Goal: Check status: Check status

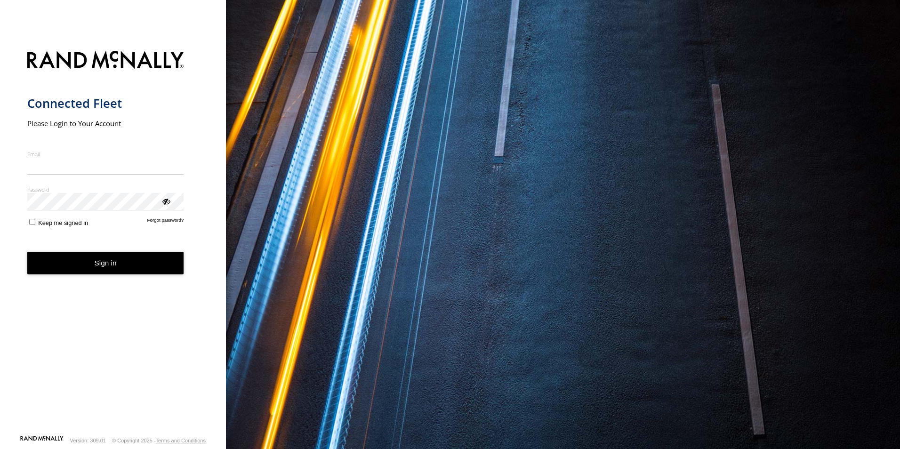
type input "**********"
click at [117, 275] on button "Sign in" at bounding box center [105, 263] width 157 height 23
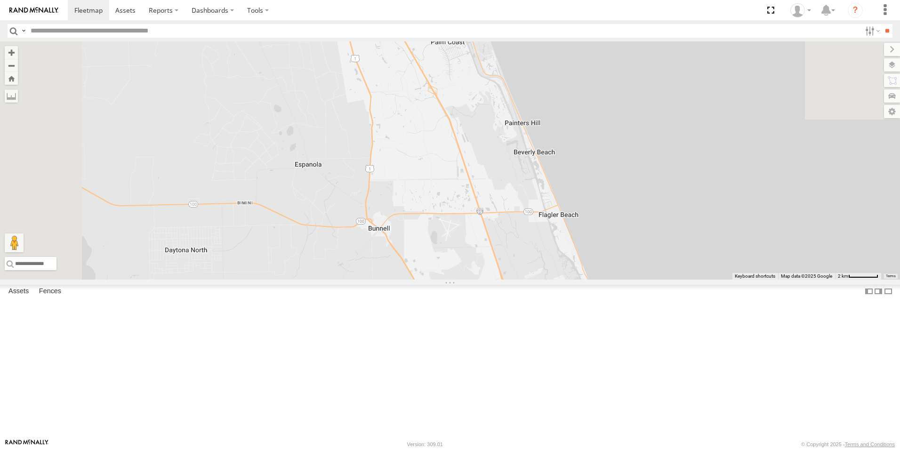
drag, startPoint x: 568, startPoint y: 111, endPoint x: 594, endPoint y: 336, distance: 227.0
click at [594, 280] on div "8" at bounding box center [450, 160] width 900 height 238
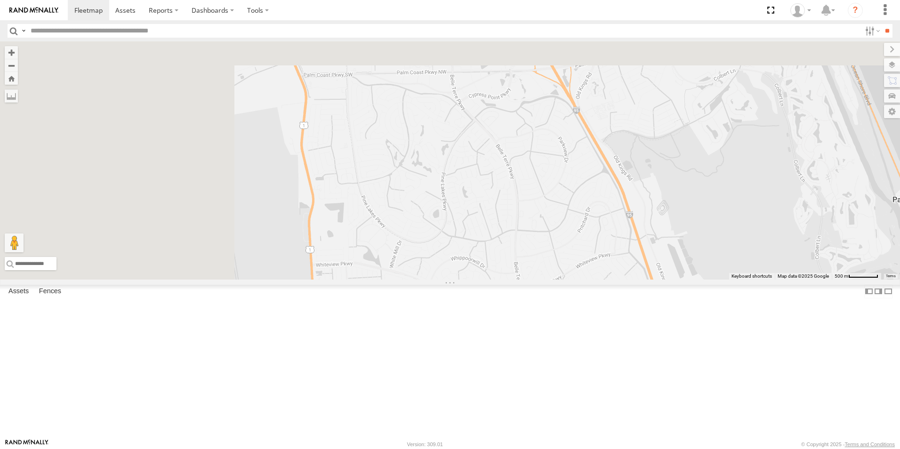
drag, startPoint x: 399, startPoint y: 162, endPoint x: 682, endPoint y: 381, distance: 357.3
click at [682, 280] on div at bounding box center [450, 160] width 900 height 238
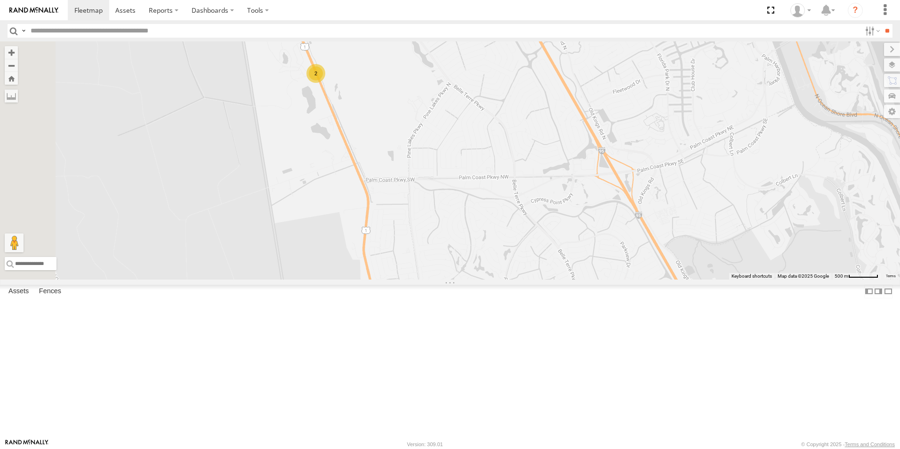
drag, startPoint x: 527, startPoint y: 141, endPoint x: 618, endPoint y: 315, distance: 196.6
click at [618, 280] on div "2" at bounding box center [450, 160] width 900 height 238
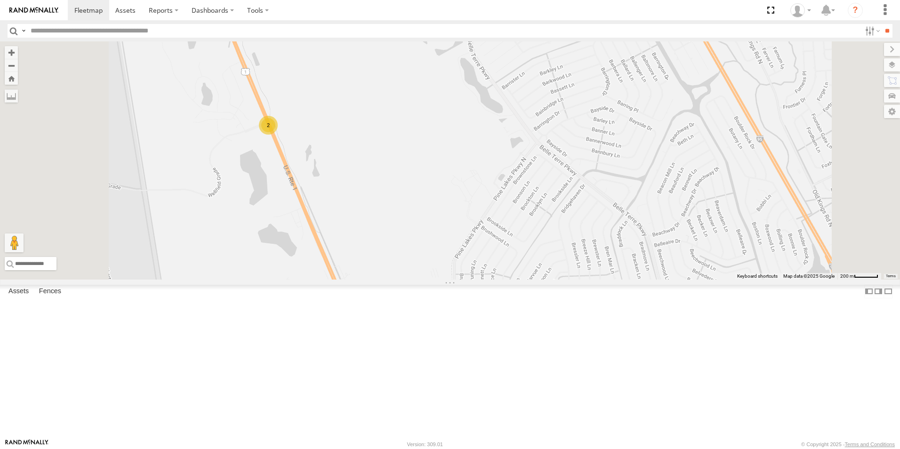
click at [278, 135] on div "2" at bounding box center [268, 125] width 19 height 19
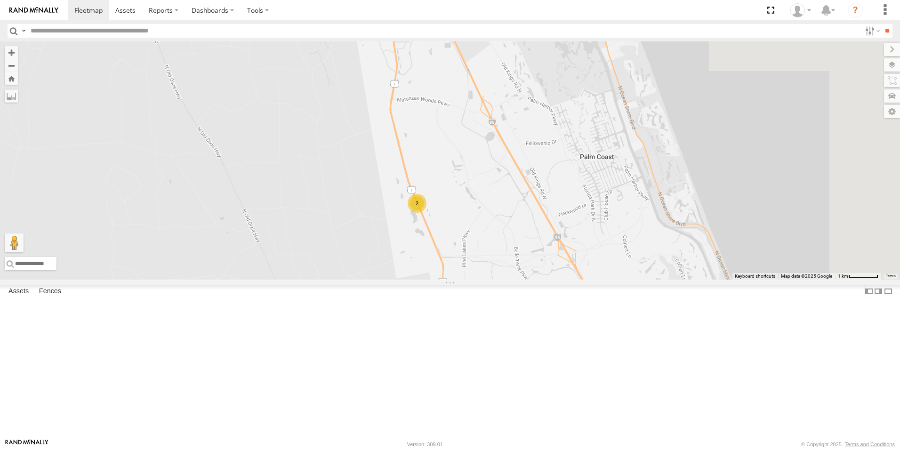
drag, startPoint x: 743, startPoint y: 274, endPoint x: 581, endPoint y: 246, distance: 163.9
click at [581, 246] on div "2" at bounding box center [450, 160] width 900 height 238
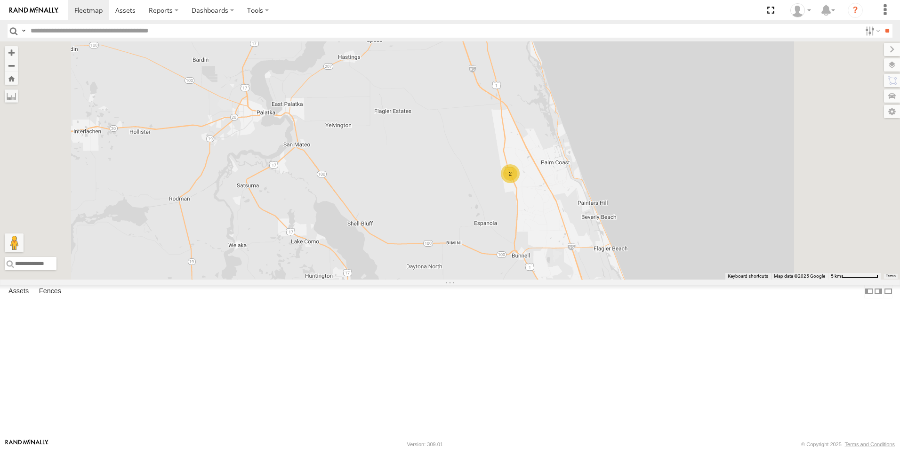
click at [0, 0] on div "truck 1" at bounding box center [0, 0] width 0 height 0
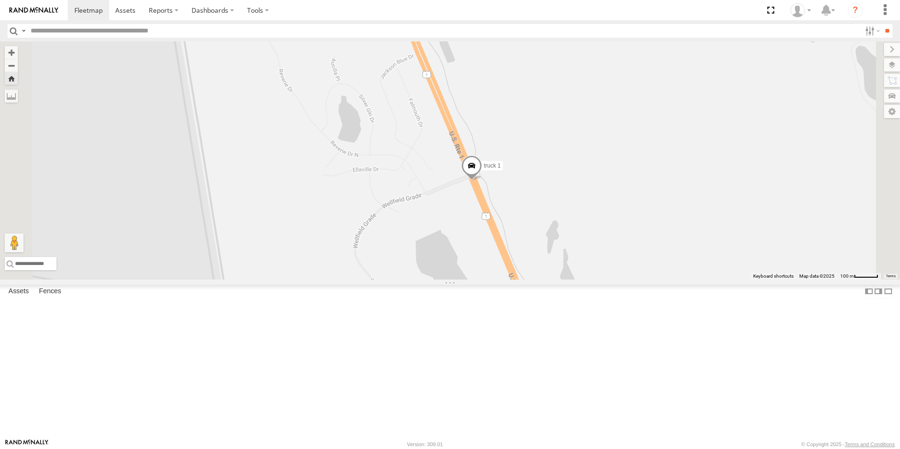
click at [0, 0] on div "Truck 55" at bounding box center [0, 0] width 0 height 0
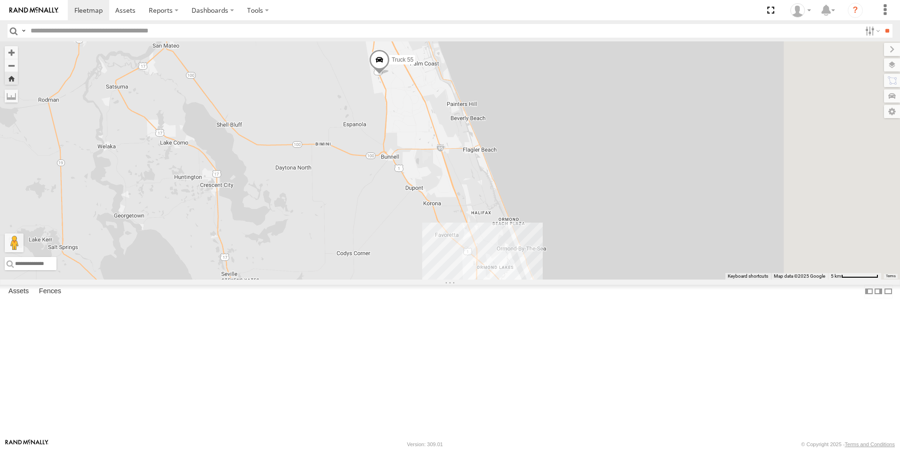
drag, startPoint x: 749, startPoint y: 361, endPoint x: 597, endPoint y: 235, distance: 196.9
click at [597, 235] on div "Truck 55" at bounding box center [450, 160] width 900 height 238
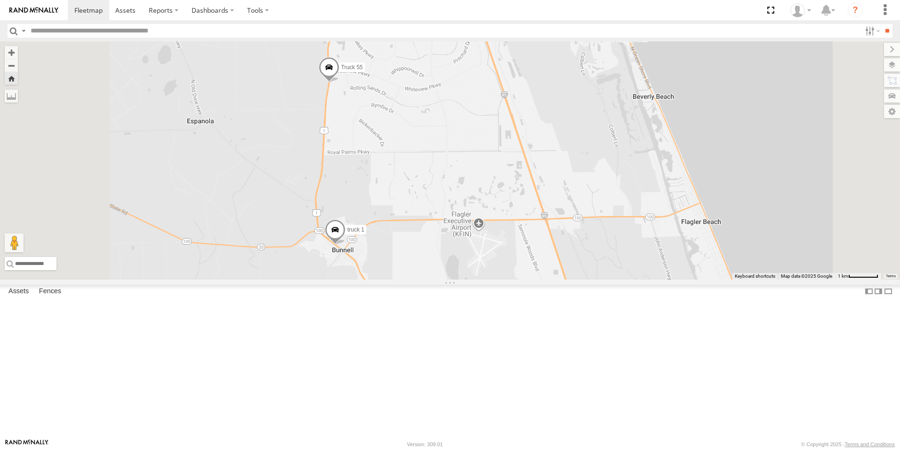
drag, startPoint x: 461, startPoint y: 297, endPoint x: 477, endPoint y: 193, distance: 105.8
click at [477, 193] on div "Truck 55 truck 1" at bounding box center [450, 160] width 900 height 238
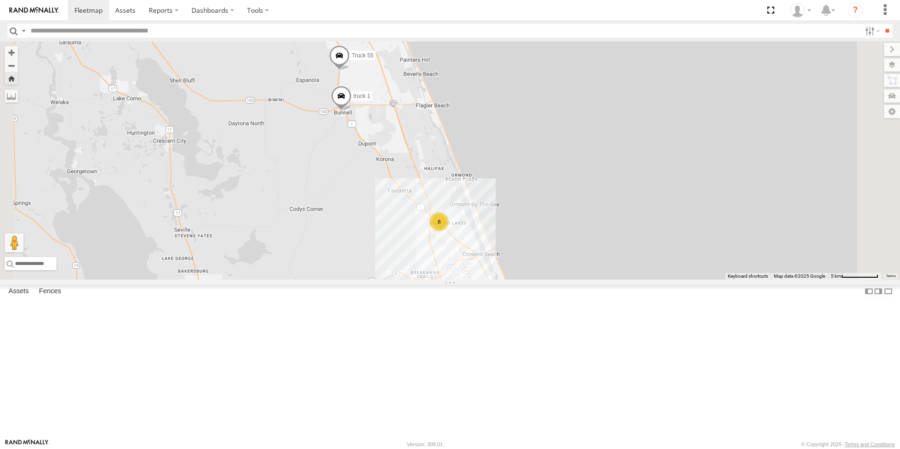
drag, startPoint x: 666, startPoint y: 275, endPoint x: 639, endPoint y: 145, distance: 132.2
click at [639, 145] on div "Truck 55 truck 1 8" at bounding box center [450, 160] width 900 height 238
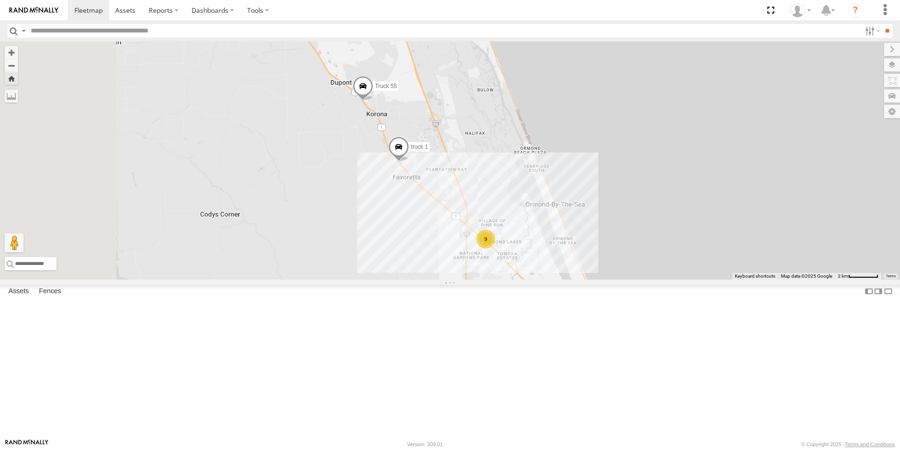
drag, startPoint x: 466, startPoint y: 229, endPoint x: 562, endPoint y: 212, distance: 96.7
click at [562, 212] on div "truck 1 Truck 55 Truck 50 9" at bounding box center [450, 160] width 900 height 238
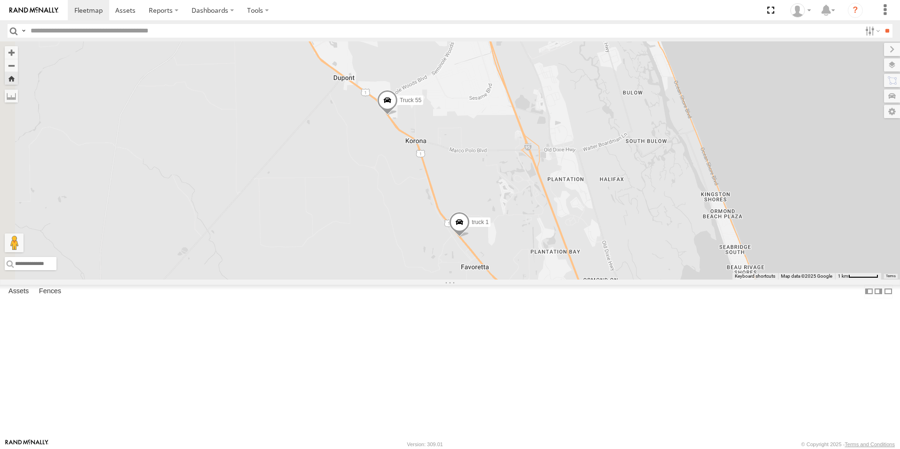
drag, startPoint x: 484, startPoint y: 161, endPoint x: 595, endPoint y: 204, distance: 119.8
click at [595, 204] on div "truck 1 Truck 55 Truck 50 9" at bounding box center [450, 160] width 900 height 238
